Goal: Transaction & Acquisition: Purchase product/service

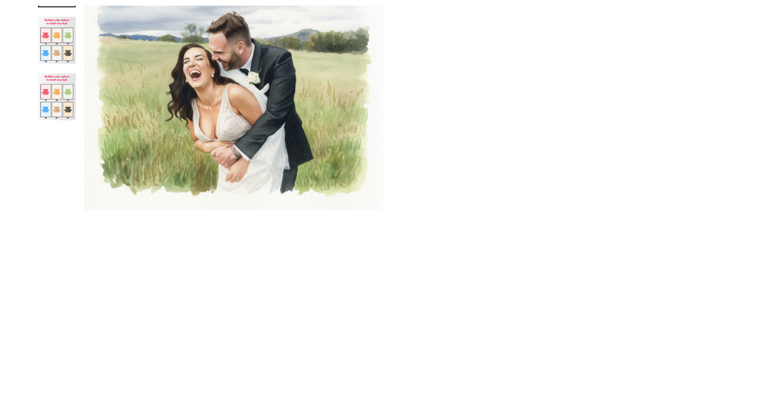
scroll to position [279, 0]
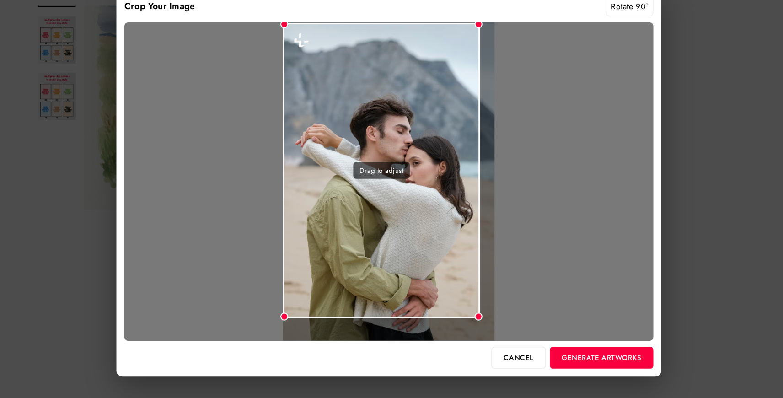
drag, startPoint x: 488, startPoint y: 53, endPoint x: 472, endPoint y: 84, distance: 34.6
click at [476, 84] on div "Drag to adjust" at bounding box center [391, 198] width 488 height 294
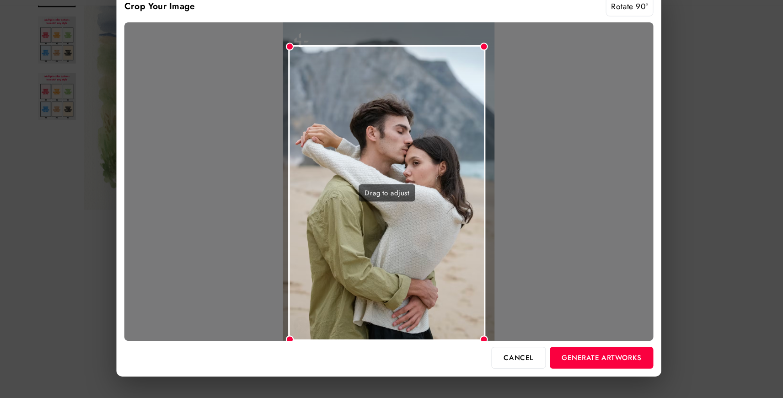
drag, startPoint x: 436, startPoint y: 133, endPoint x: 441, endPoint y: 156, distance: 23.4
click at [441, 156] on div "Drag to adjust" at bounding box center [390, 208] width 182 height 273
click at [571, 354] on button "Generate Artworks" at bounding box center [588, 360] width 96 height 20
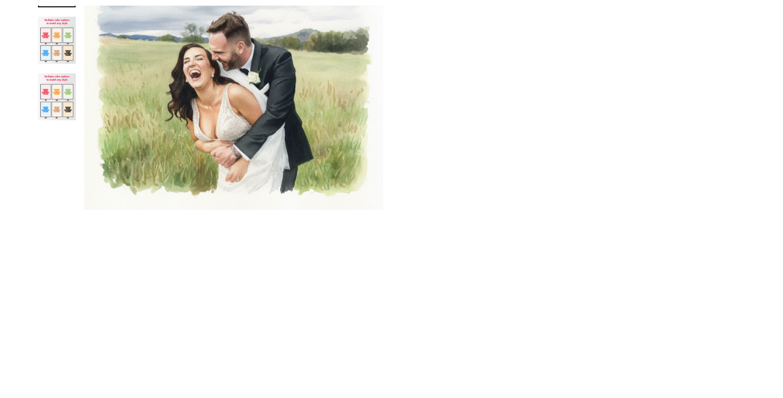
scroll to position [608, 0]
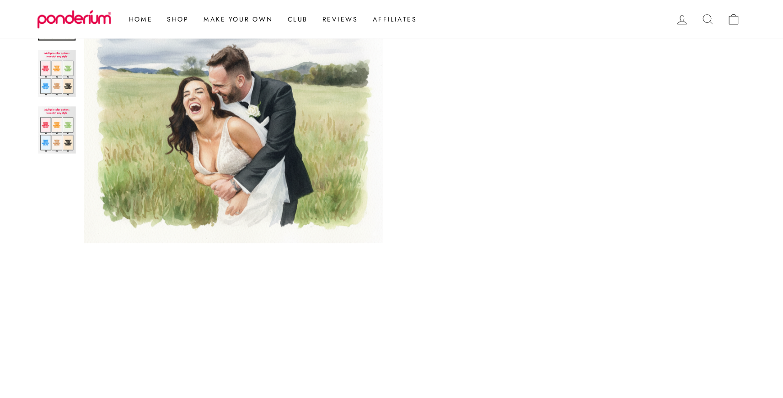
scroll to position [297, 0]
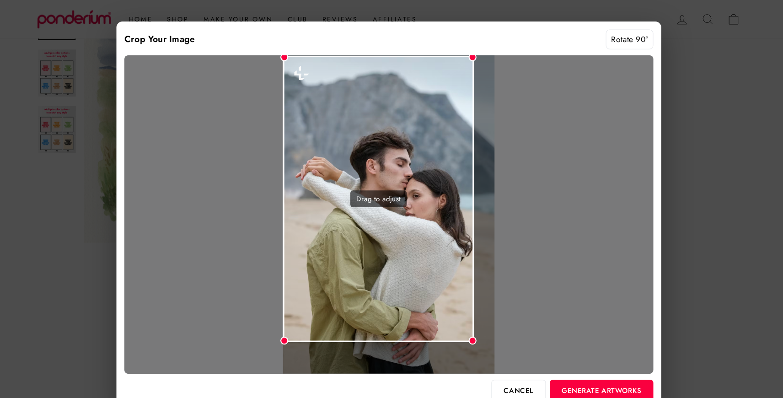
drag, startPoint x: 488, startPoint y: 55, endPoint x: 469, endPoint y: 94, distance: 43.4
click at [469, 94] on div "Drag to adjust" at bounding box center [391, 198] width 488 height 294
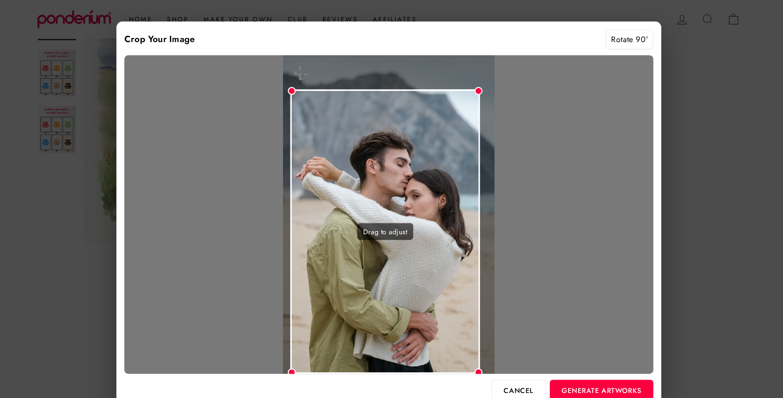
drag, startPoint x: 440, startPoint y: 107, endPoint x: 446, endPoint y: 150, distance: 43.1
click at [446, 150] on div "Drag to adjust" at bounding box center [388, 213] width 175 height 263
click at [586, 363] on button "Generate Artworks" at bounding box center [588, 360] width 96 height 20
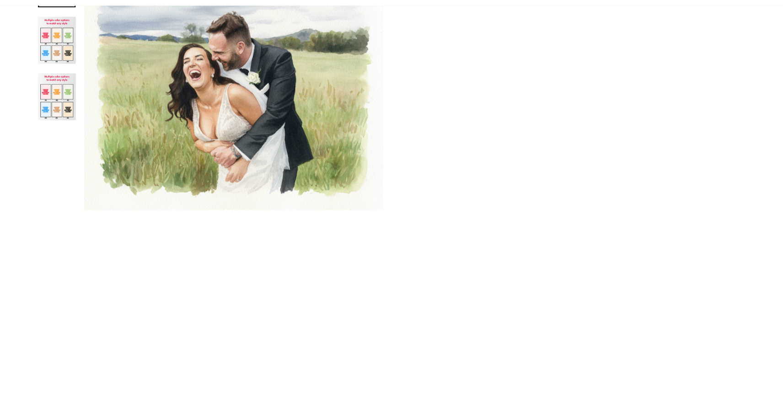
scroll to position [460, 0]
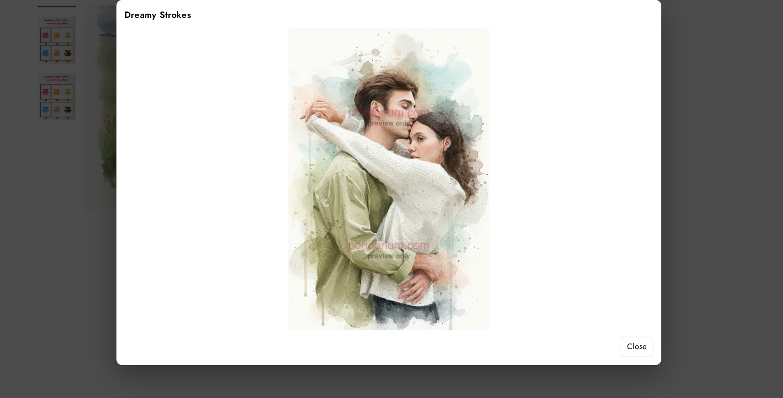
click at [622, 354] on button "Close" at bounding box center [621, 350] width 30 height 20
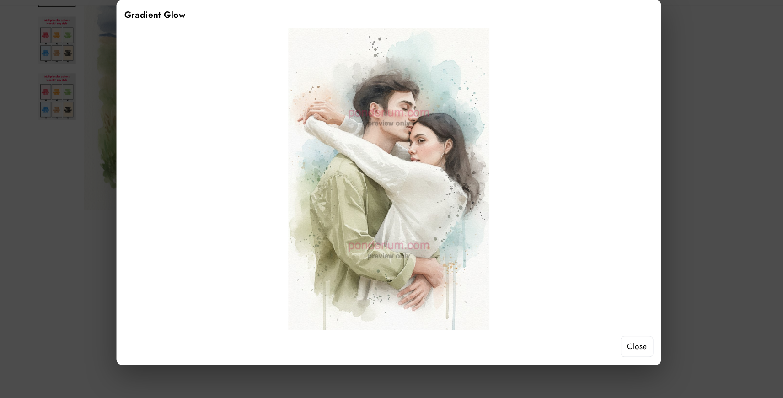
click at [613, 345] on button "Close" at bounding box center [621, 350] width 30 height 20
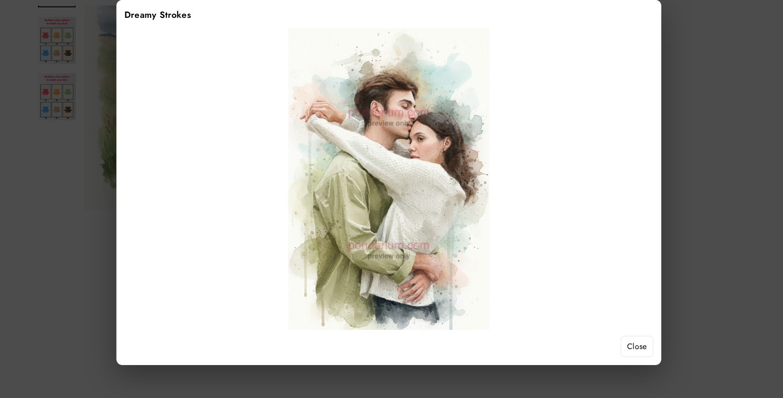
click at [614, 354] on button "Close" at bounding box center [621, 350] width 30 height 20
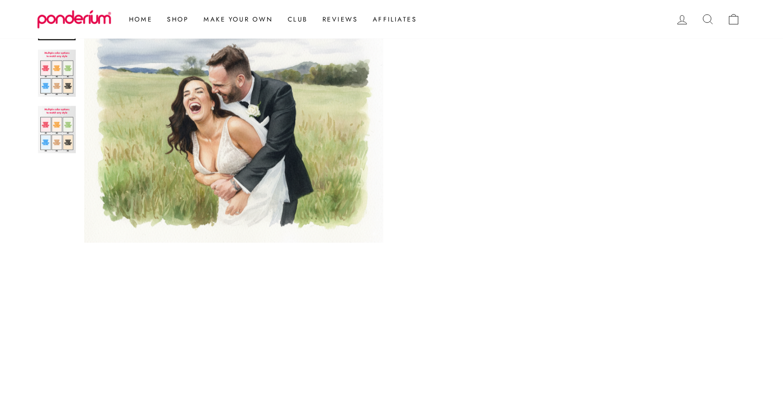
scroll to position [443, 0]
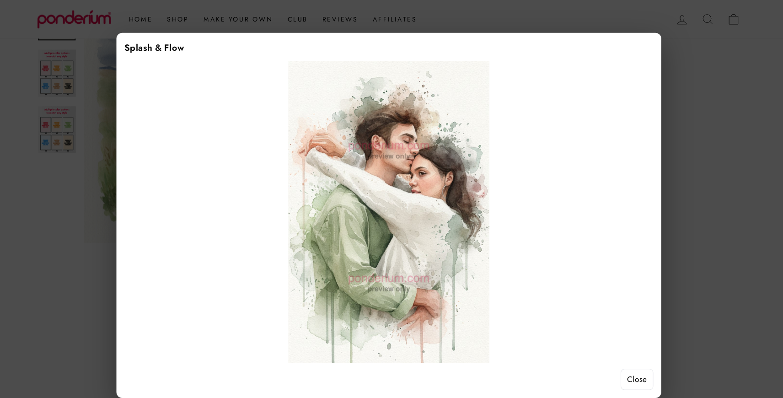
click at [617, 355] on button "Close" at bounding box center [621, 350] width 30 height 20
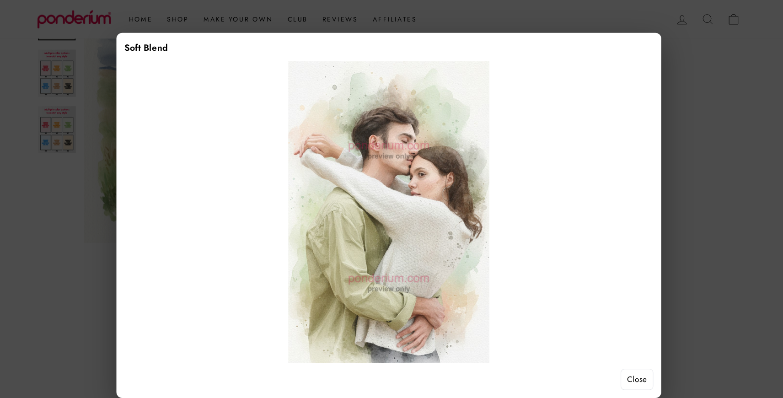
click at [626, 357] on button "Close" at bounding box center [621, 350] width 30 height 20
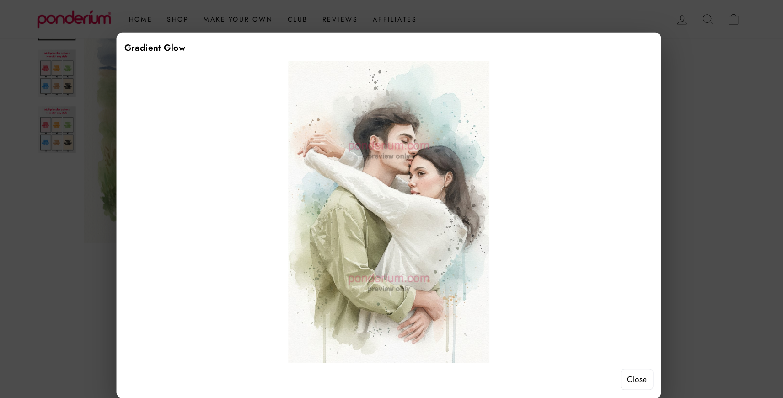
click at [623, 354] on button "Close" at bounding box center [621, 350] width 30 height 20
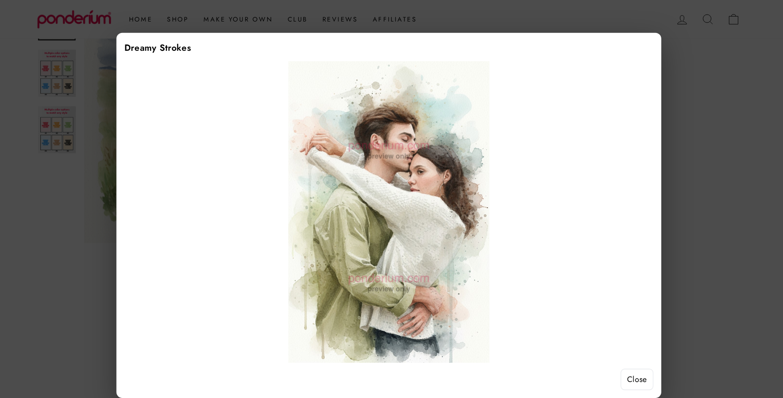
click at [623, 355] on button "Close" at bounding box center [621, 350] width 30 height 20
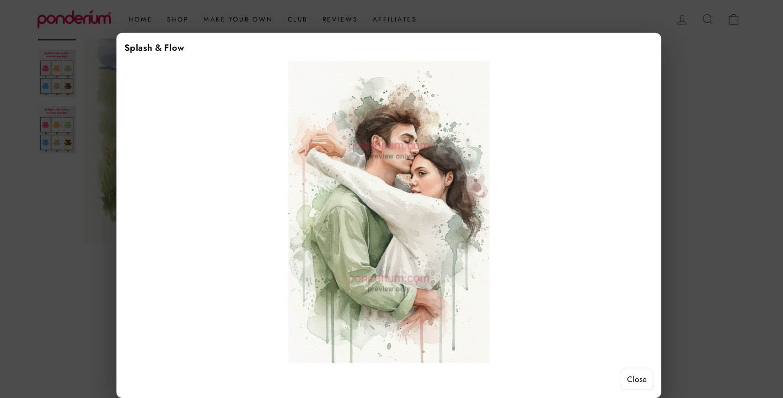
click at [620, 351] on button "Close" at bounding box center [621, 350] width 30 height 20
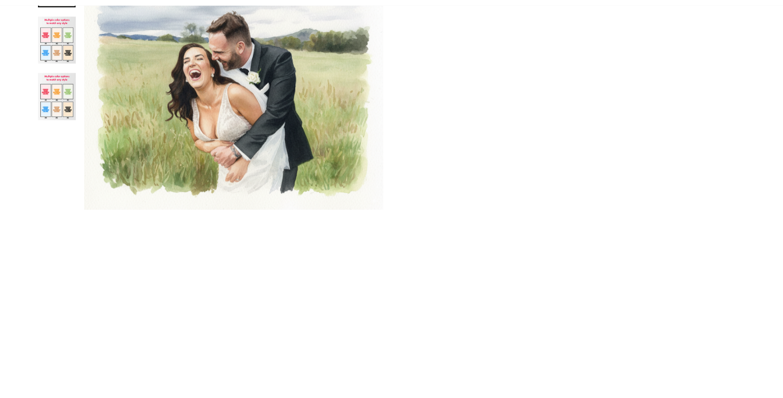
scroll to position [460, 0]
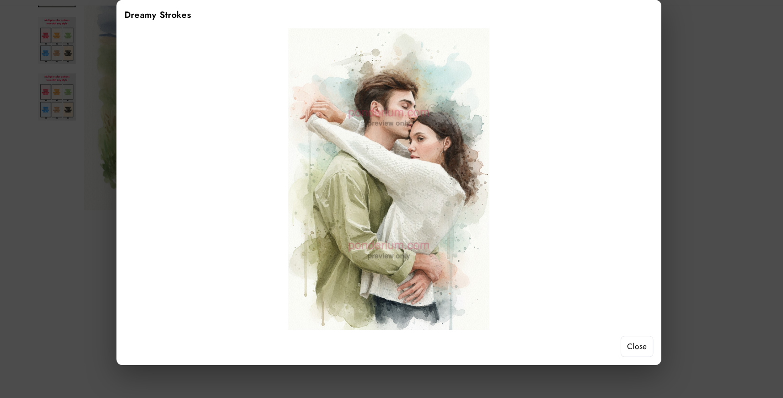
click at [620, 353] on button "Close" at bounding box center [621, 350] width 30 height 20
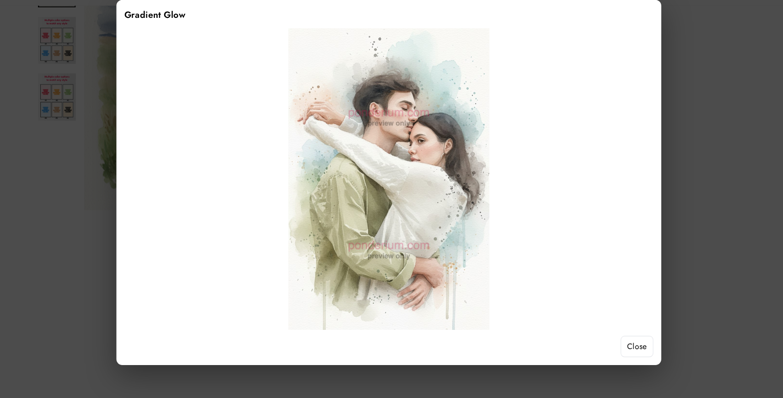
click at [617, 358] on button "Close" at bounding box center [621, 350] width 30 height 20
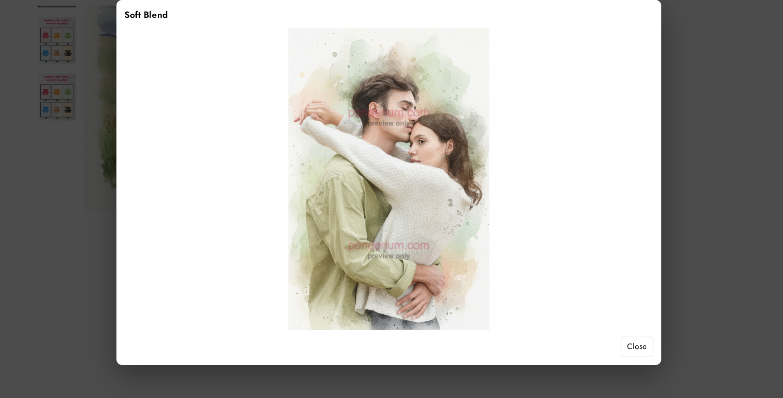
click at [618, 356] on button "Close" at bounding box center [621, 350] width 30 height 20
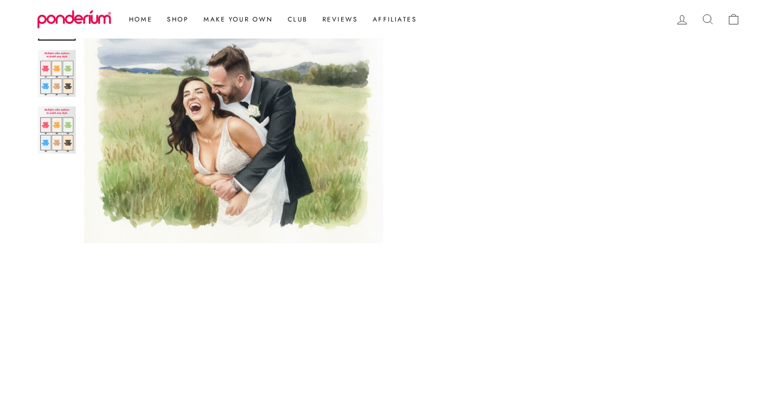
scroll to position [409, 0]
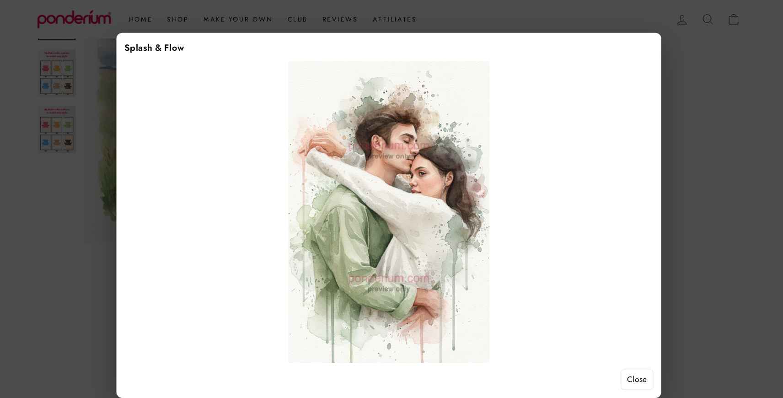
click at [613, 348] on button "Close" at bounding box center [621, 350] width 30 height 20
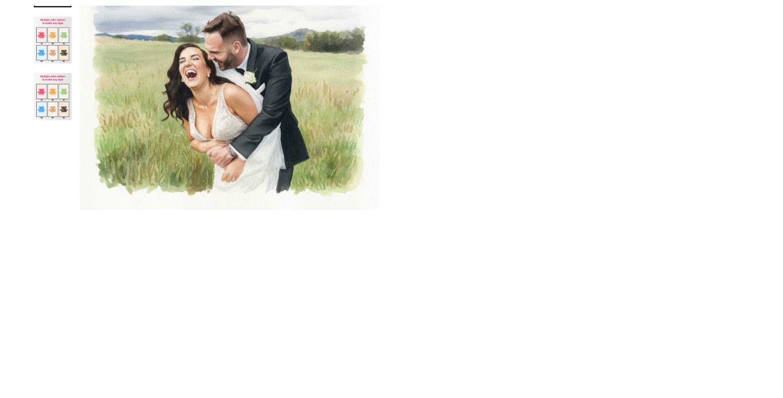
scroll to position [422, 0]
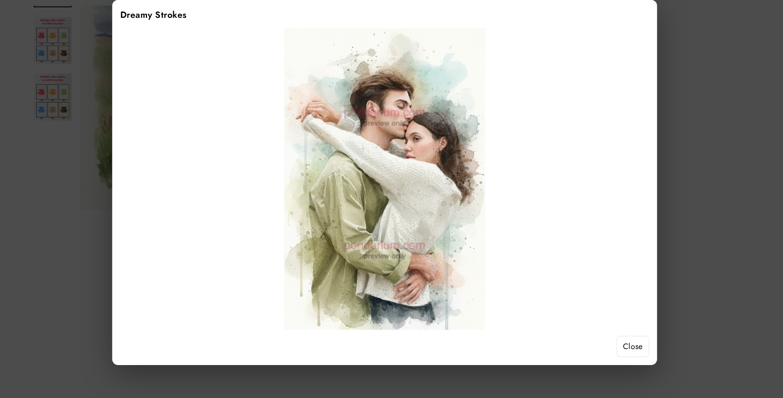
click at [617, 341] on button "Close" at bounding box center [621, 350] width 30 height 20
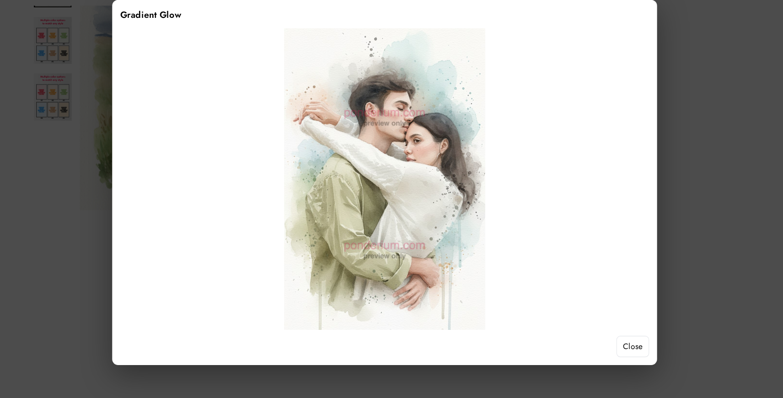
click at [619, 342] on button "Close" at bounding box center [621, 350] width 30 height 20
